Goal: Transaction & Acquisition: Purchase product/service

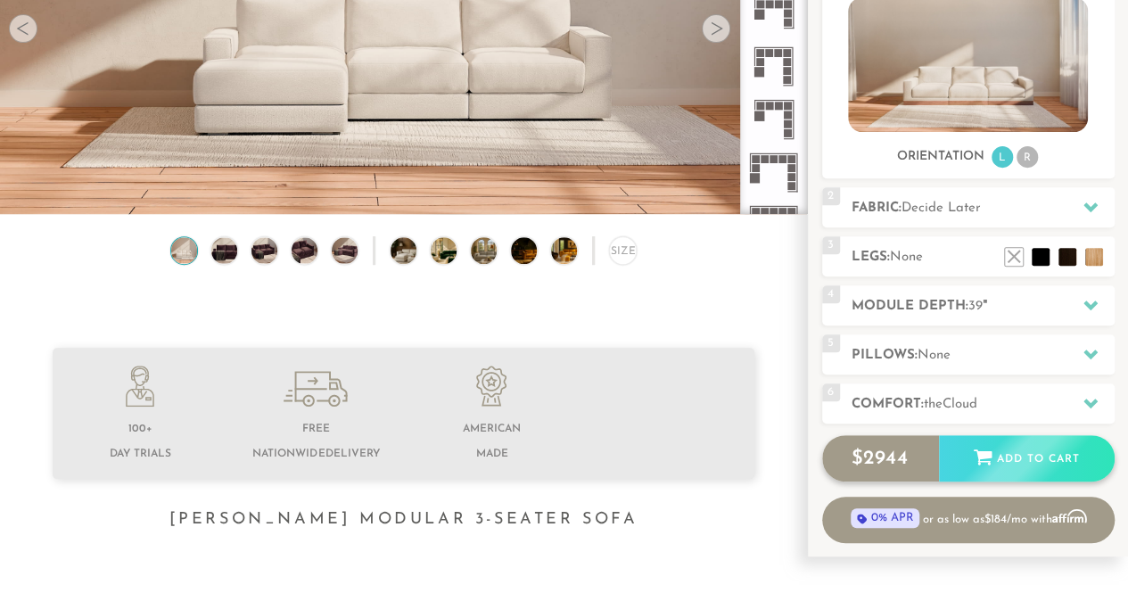
scroll to position [190, 0]
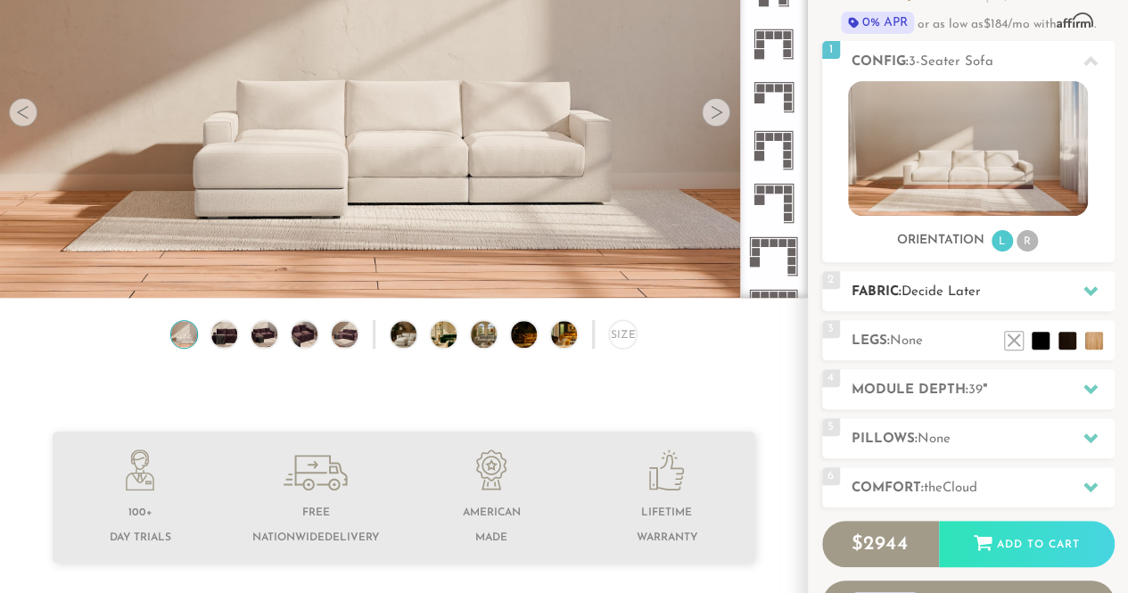
click at [1081, 292] on div at bounding box center [1090, 291] width 37 height 37
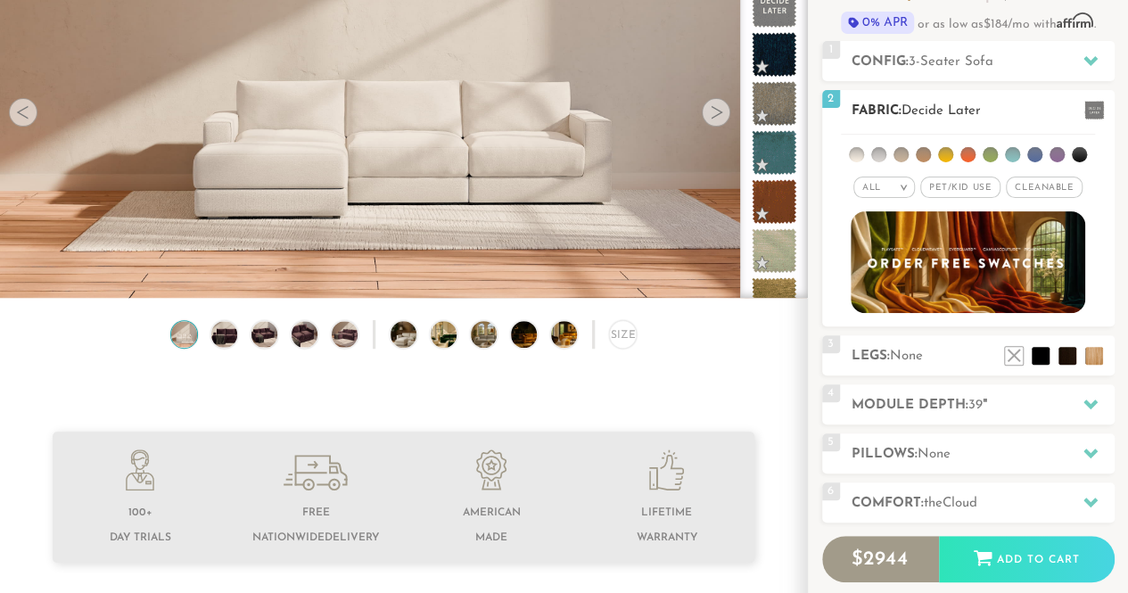
click at [1056, 153] on li at bounding box center [1057, 154] width 15 height 15
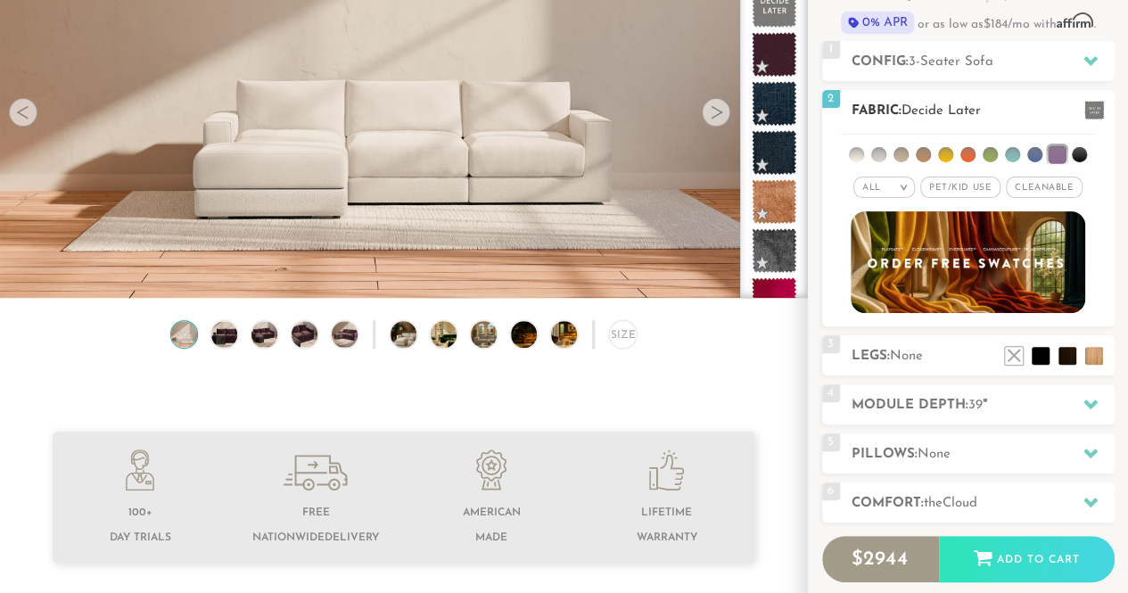
click at [971, 186] on span "Pet/Kid Use x" at bounding box center [960, 187] width 80 height 21
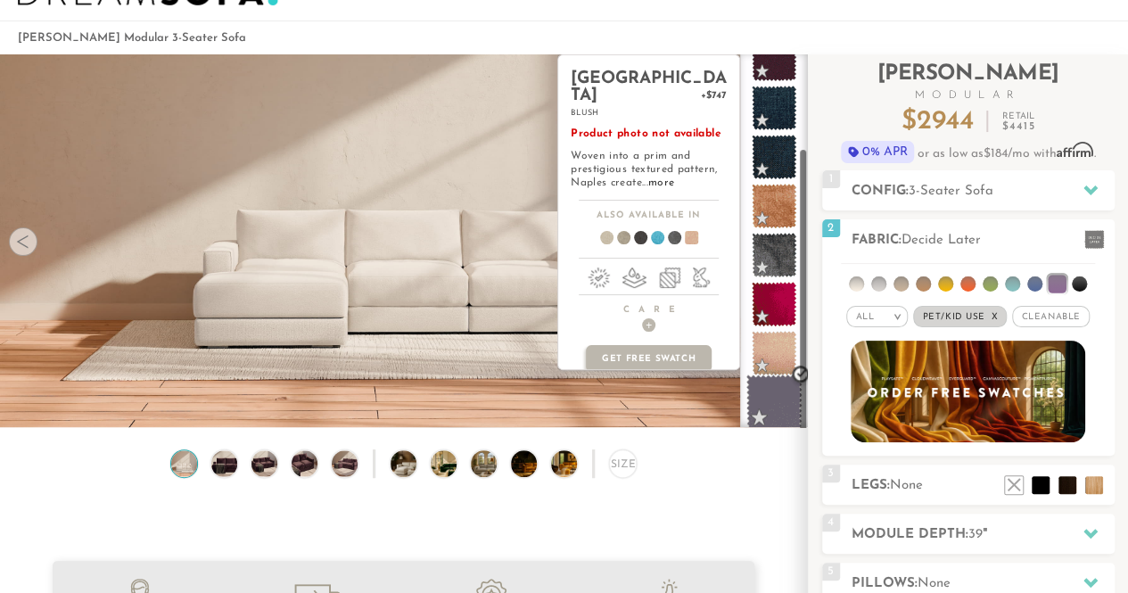
scroll to position [89, 0]
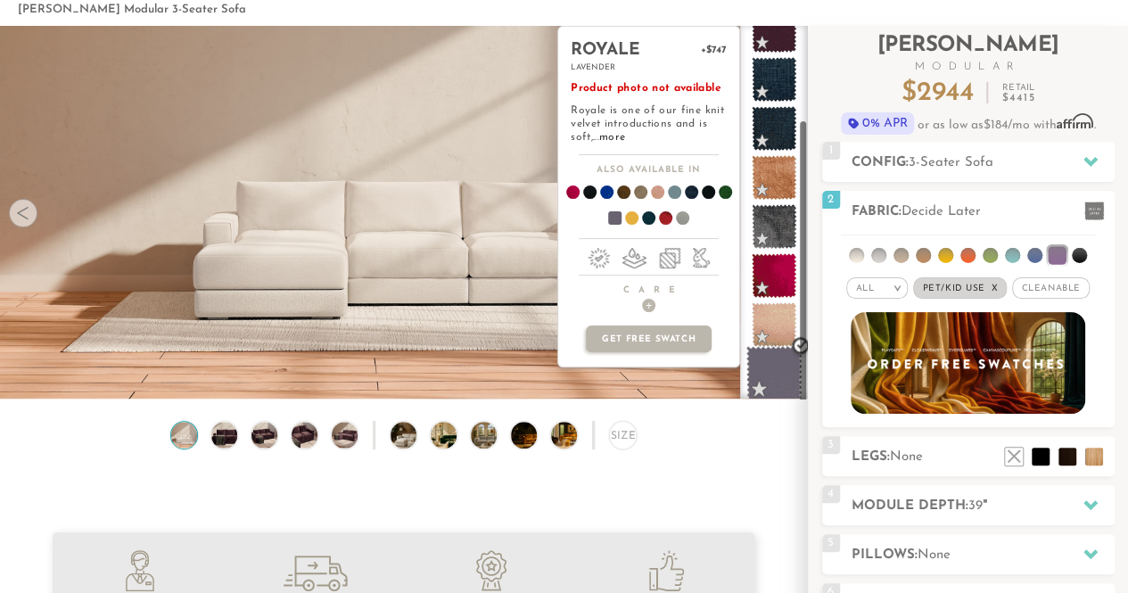
click at [783, 378] on span at bounding box center [775, 374] width 56 height 56
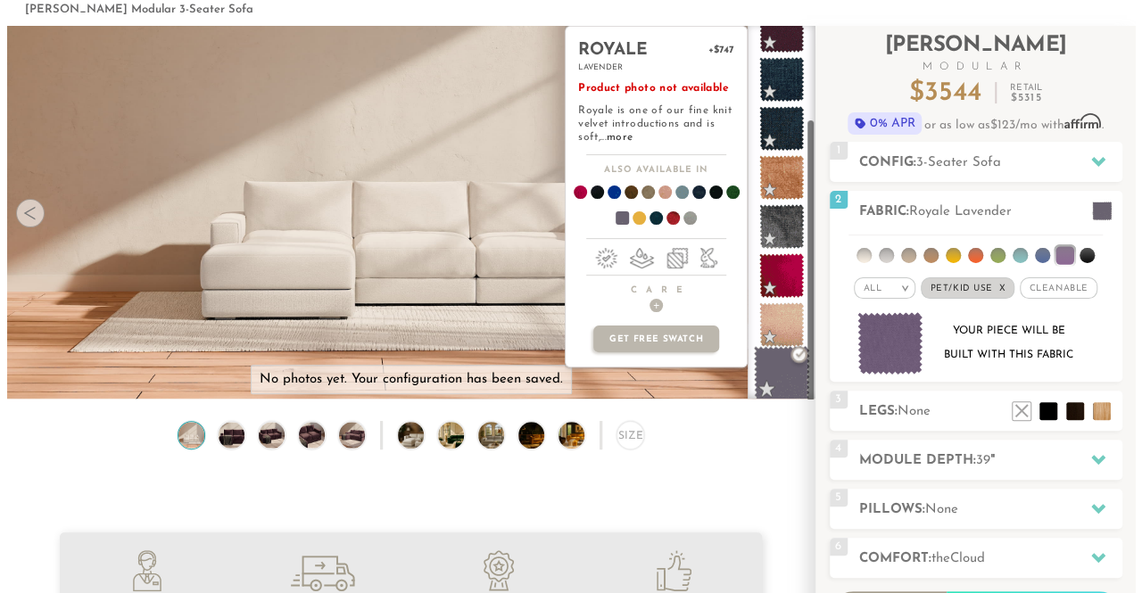
scroll to position [0, 0]
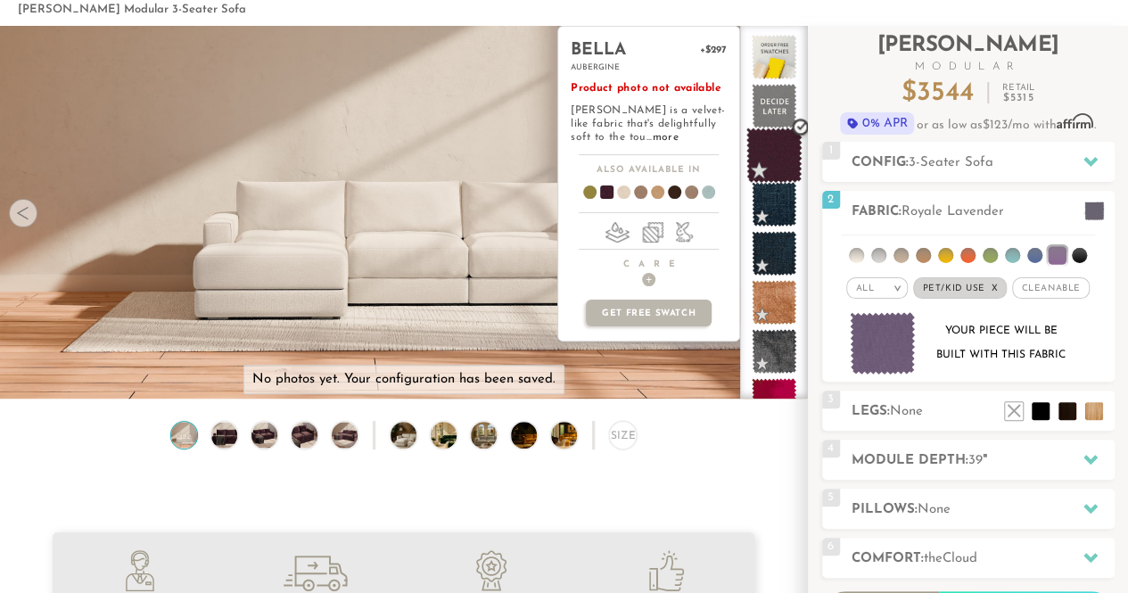
click at [778, 166] on span at bounding box center [775, 156] width 56 height 56
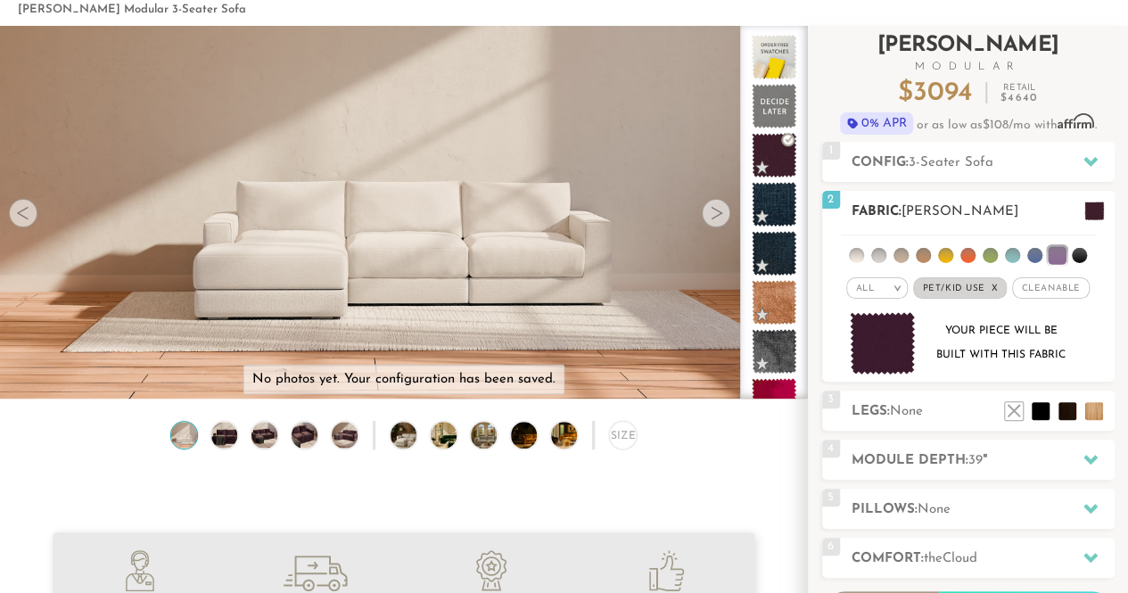
click at [884, 347] on img at bounding box center [883, 343] width 66 height 63
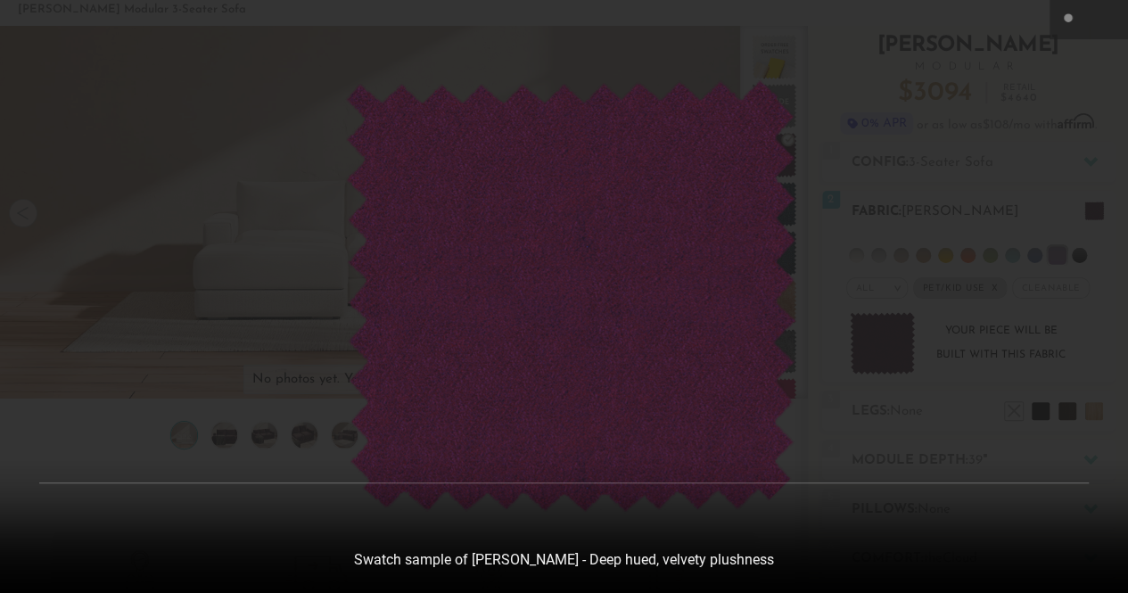
scroll to position [19121, 1127]
click at [982, 225] on div at bounding box center [571, 296] width 1142 height 593
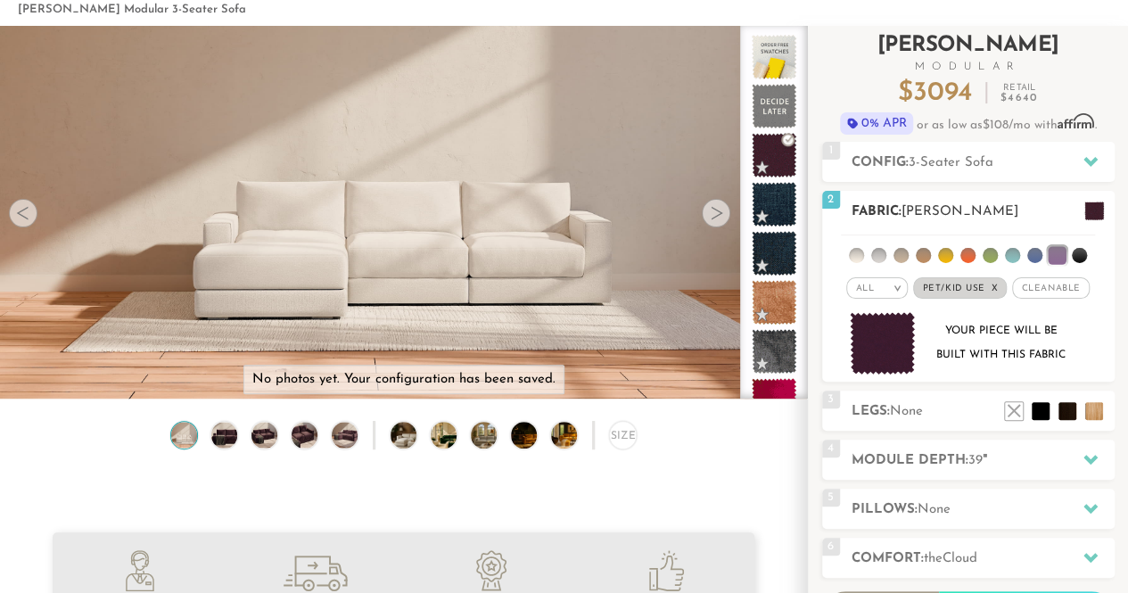
scroll to position [0, 0]
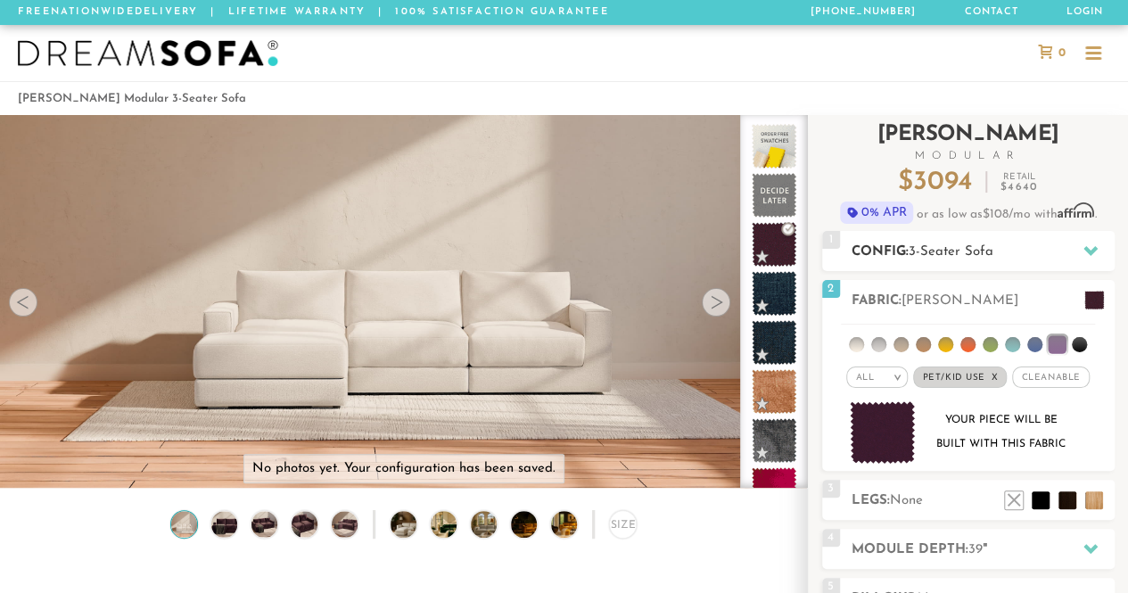
click at [1095, 254] on icon at bounding box center [1091, 250] width 14 height 14
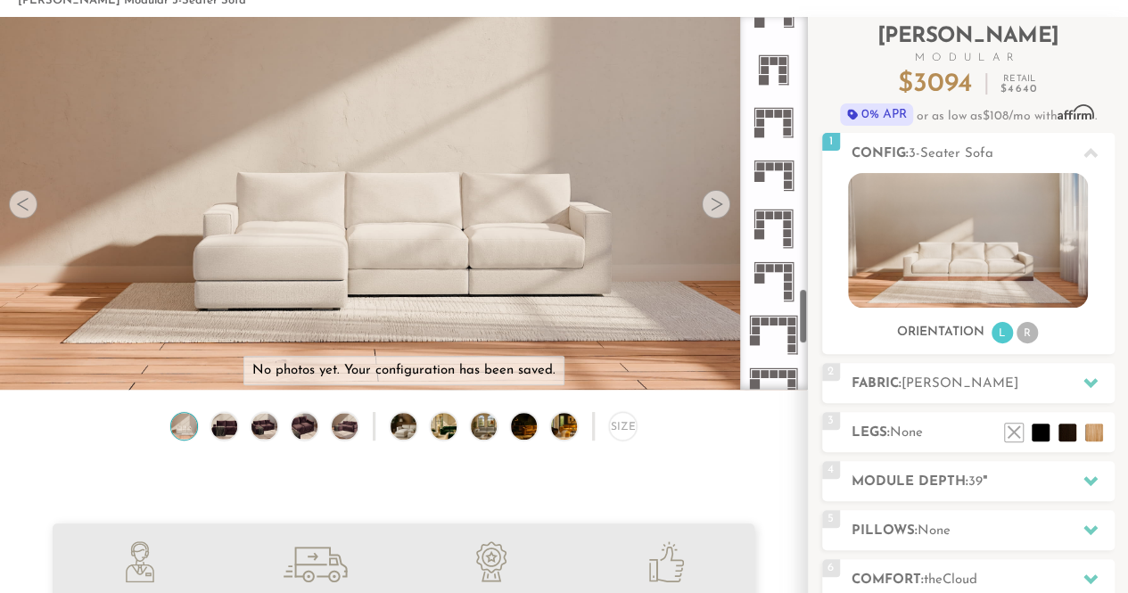
scroll to position [1816, 0]
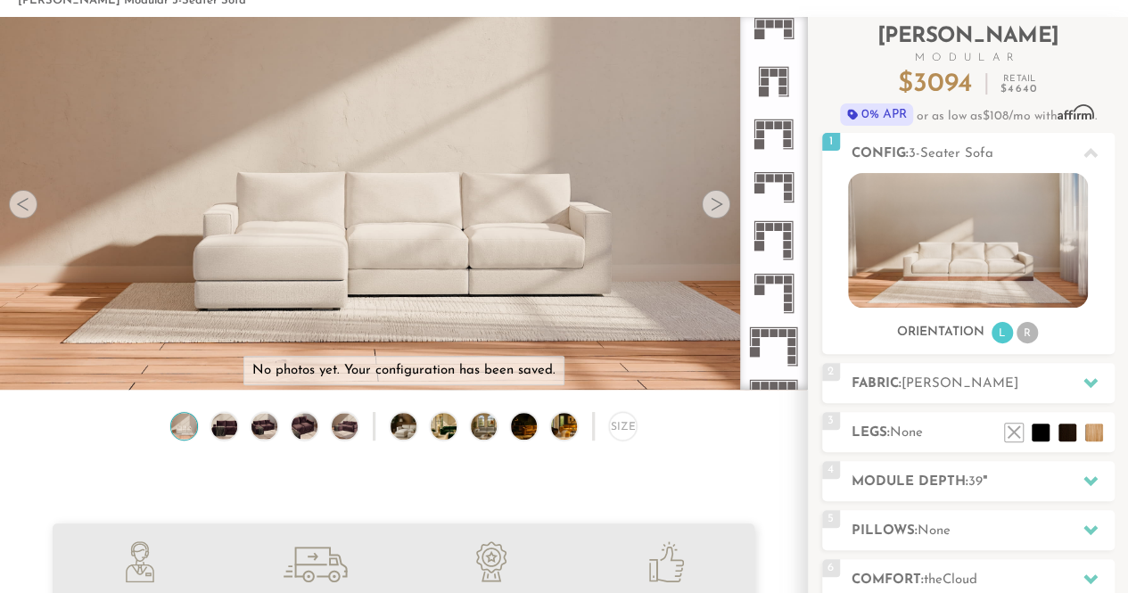
click at [765, 228] on rect at bounding box center [769, 227] width 8 height 8
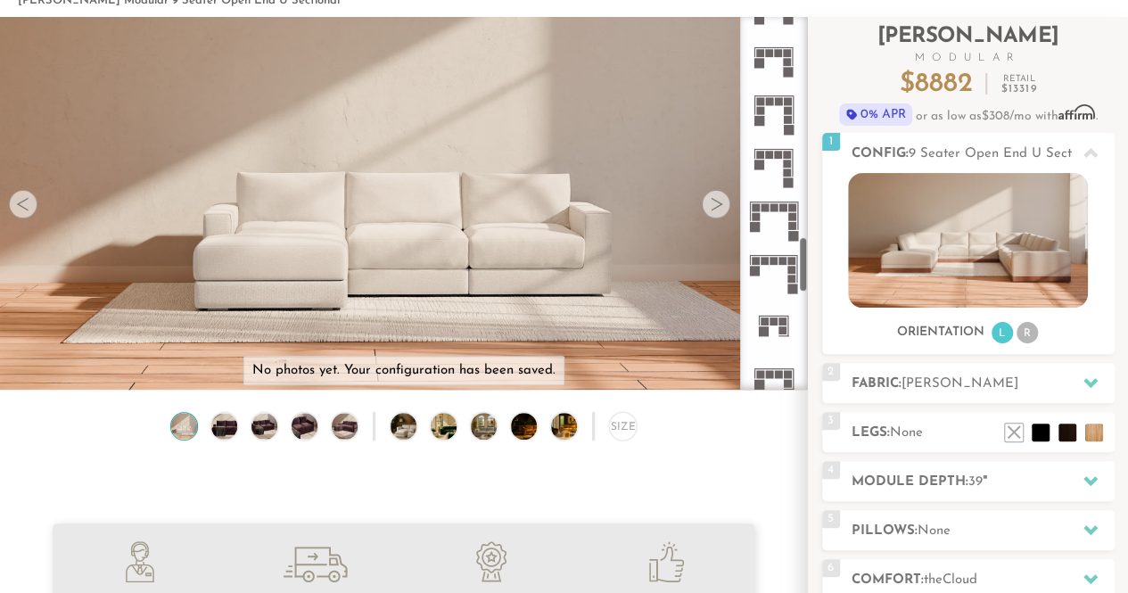
scroll to position [1465, 0]
click at [769, 117] on icon at bounding box center [773, 113] width 53 height 53
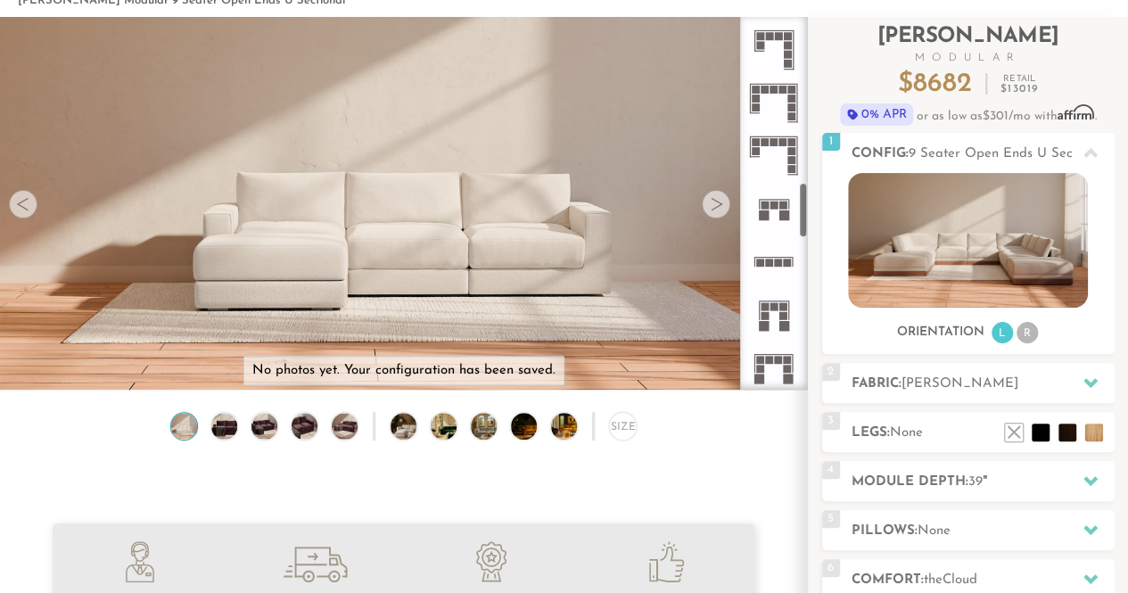
scroll to position [1103, 0]
click at [789, 99] on rect at bounding box center [792, 101] width 8 height 8
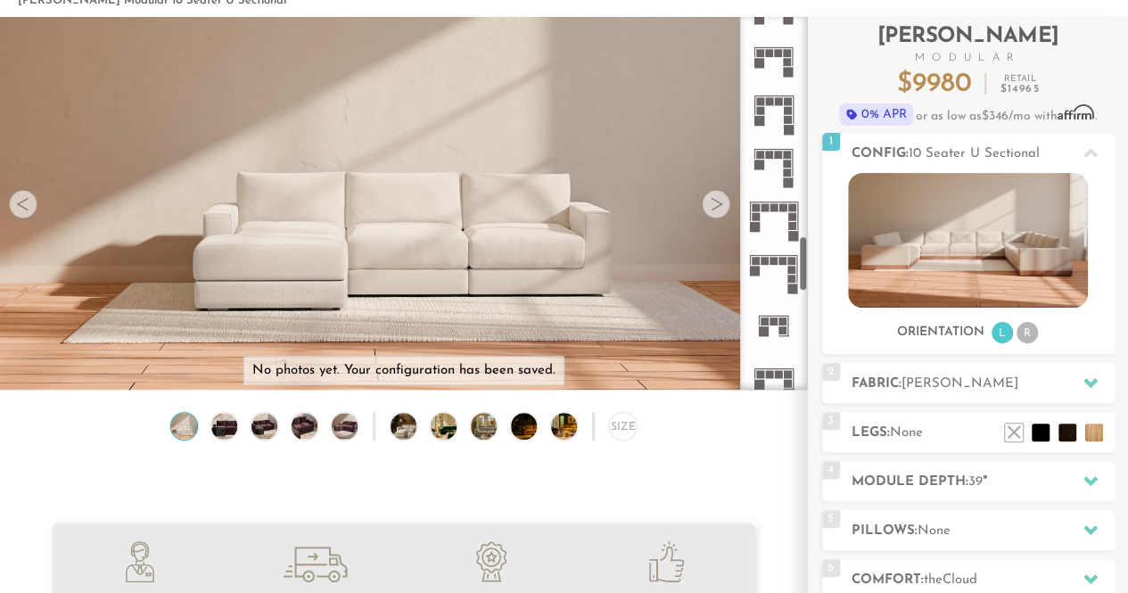
scroll to position [1467, 0]
click at [777, 116] on icon at bounding box center [773, 112] width 53 height 53
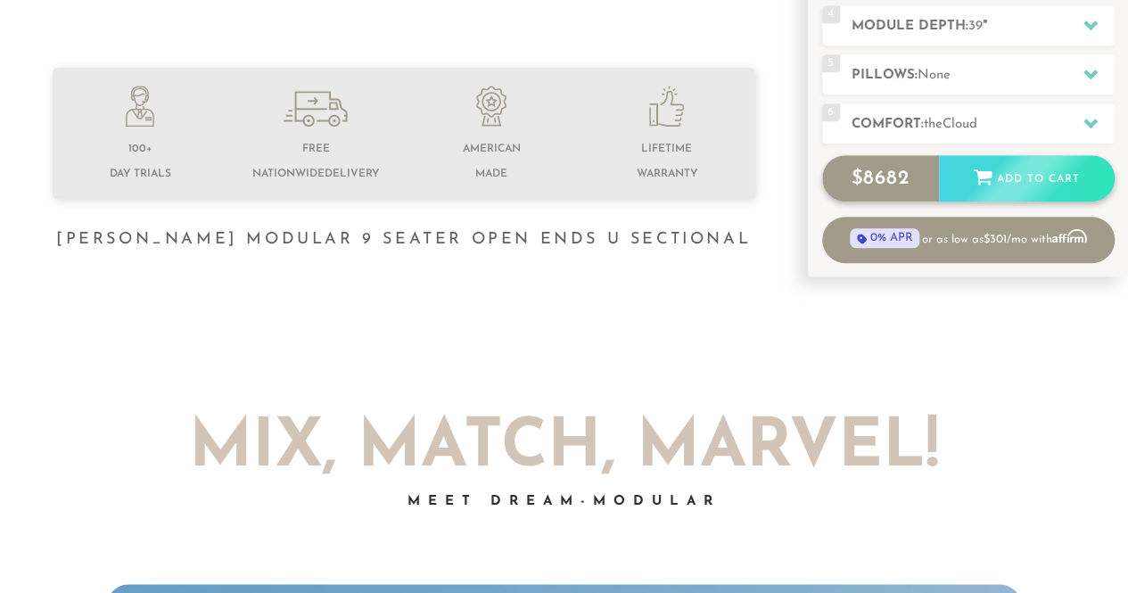
scroll to position [555, 0]
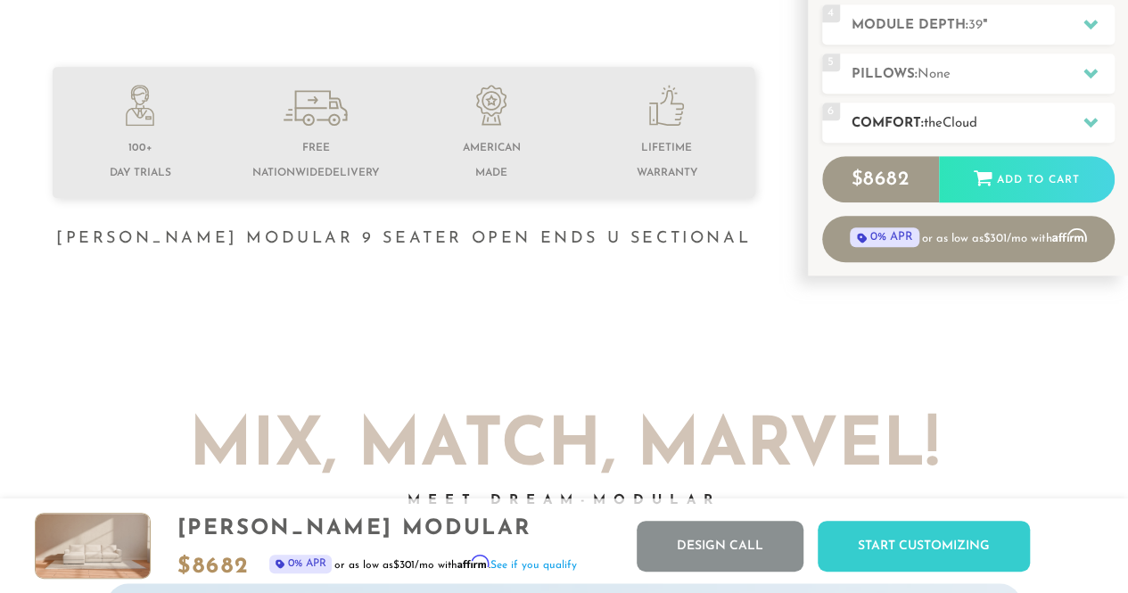
click at [1089, 122] on icon at bounding box center [1091, 123] width 14 height 10
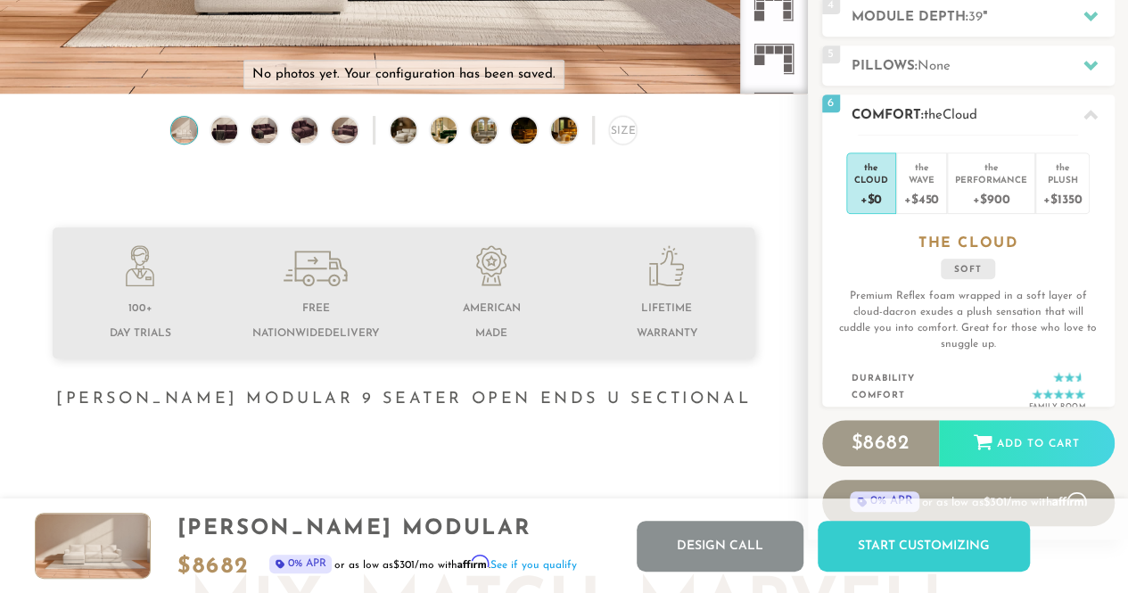
scroll to position [374, 0]
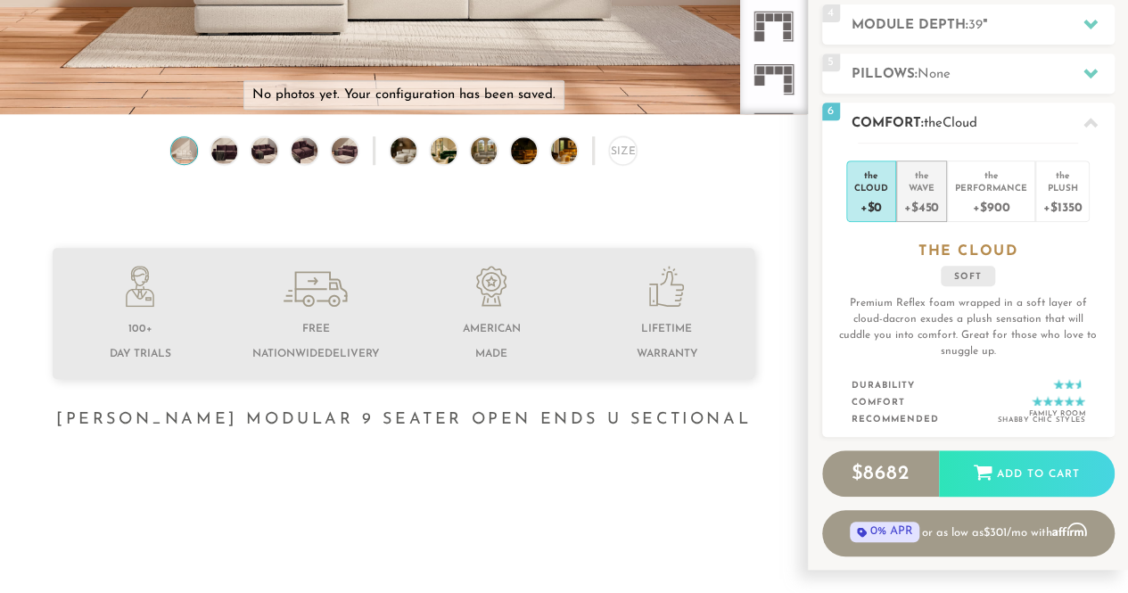
click at [922, 189] on div "Wave" at bounding box center [921, 187] width 35 height 12
click at [878, 184] on div "Cloud" at bounding box center [871, 187] width 34 height 12
click at [924, 185] on div "Wave" at bounding box center [921, 187] width 35 height 12
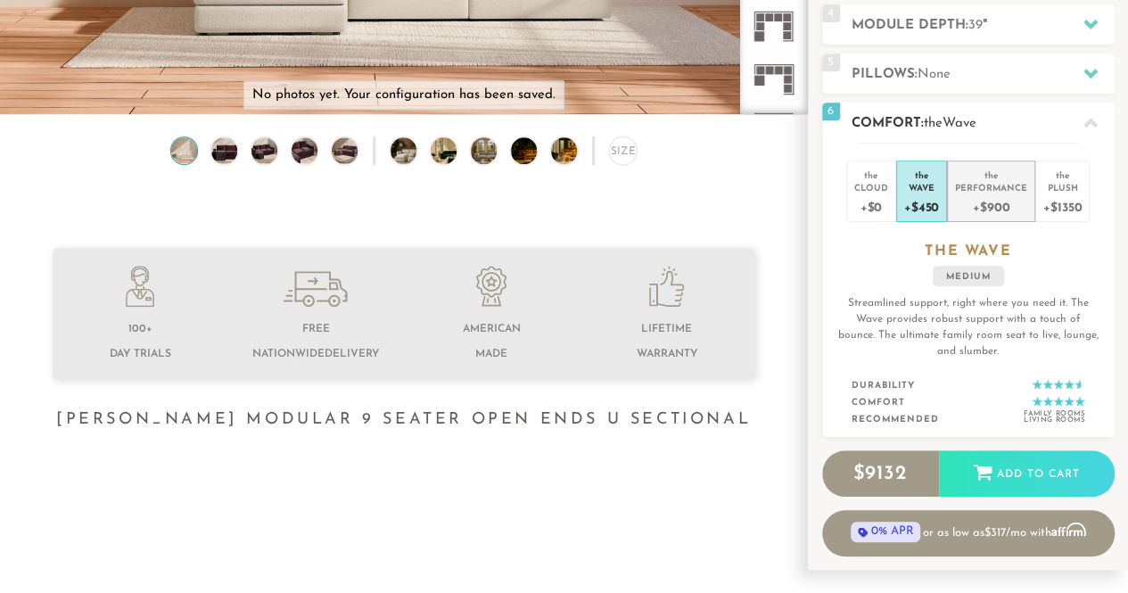
click at [972, 191] on div "Performance" at bounding box center [991, 187] width 72 height 12
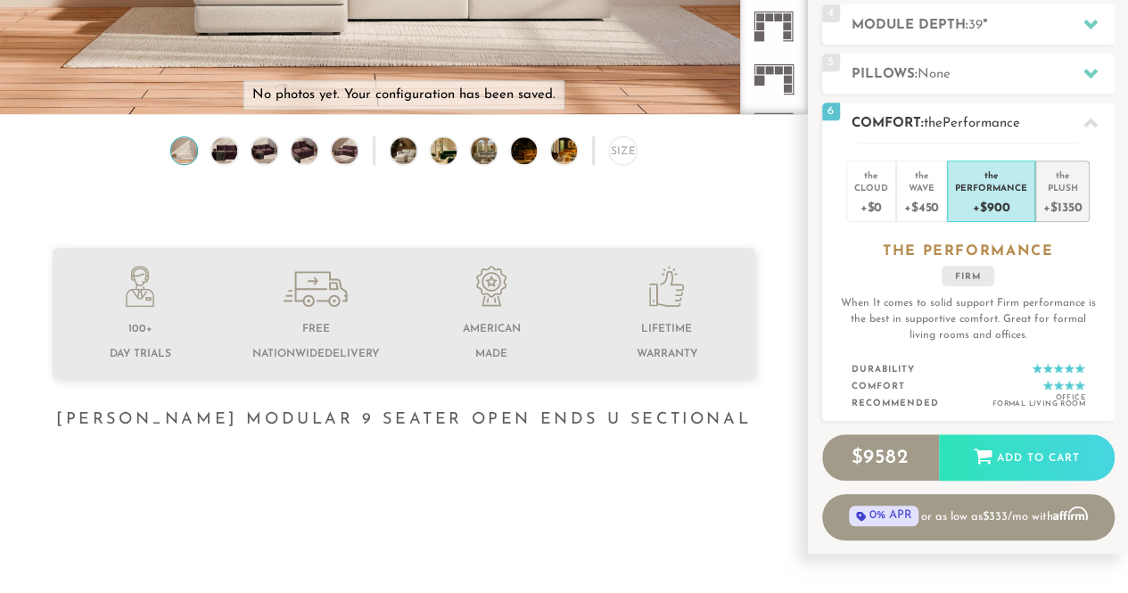
click at [1074, 194] on div "+$1350" at bounding box center [1063, 207] width 38 height 26
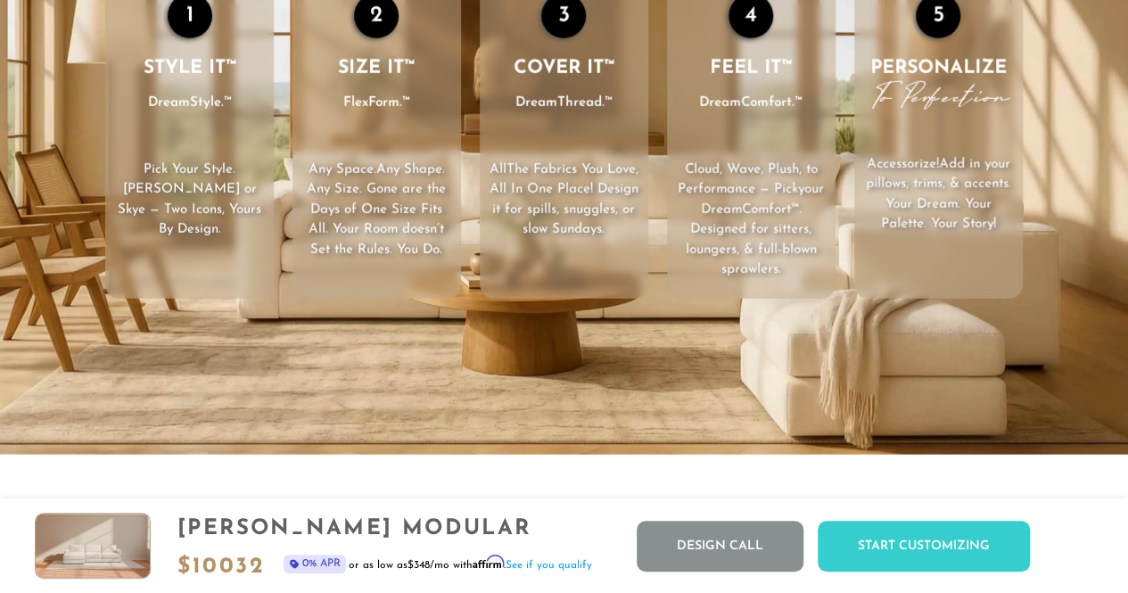
scroll to position [2458, 0]
